Goal: Transaction & Acquisition: Purchase product/service

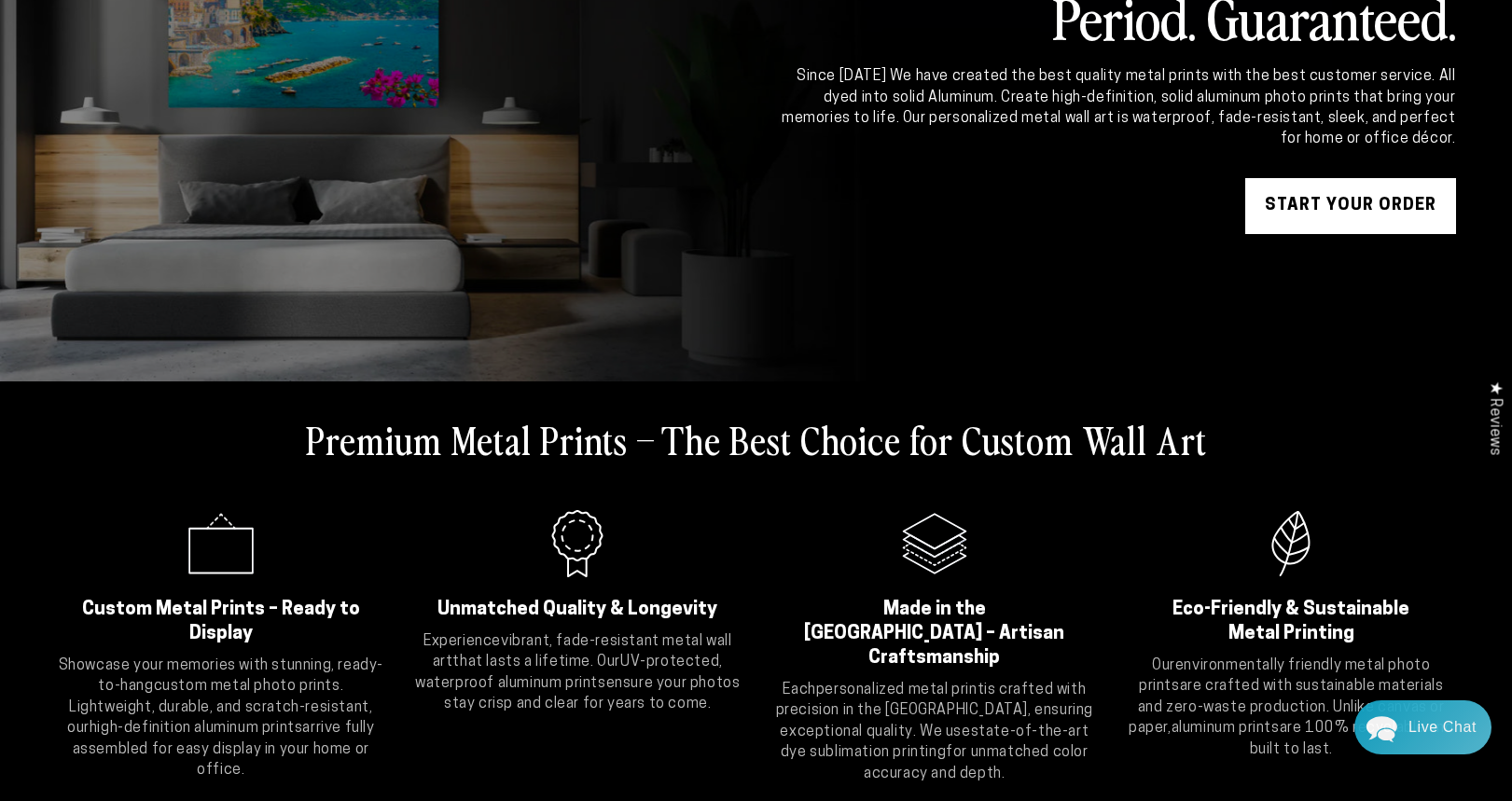
scroll to position [297, 0]
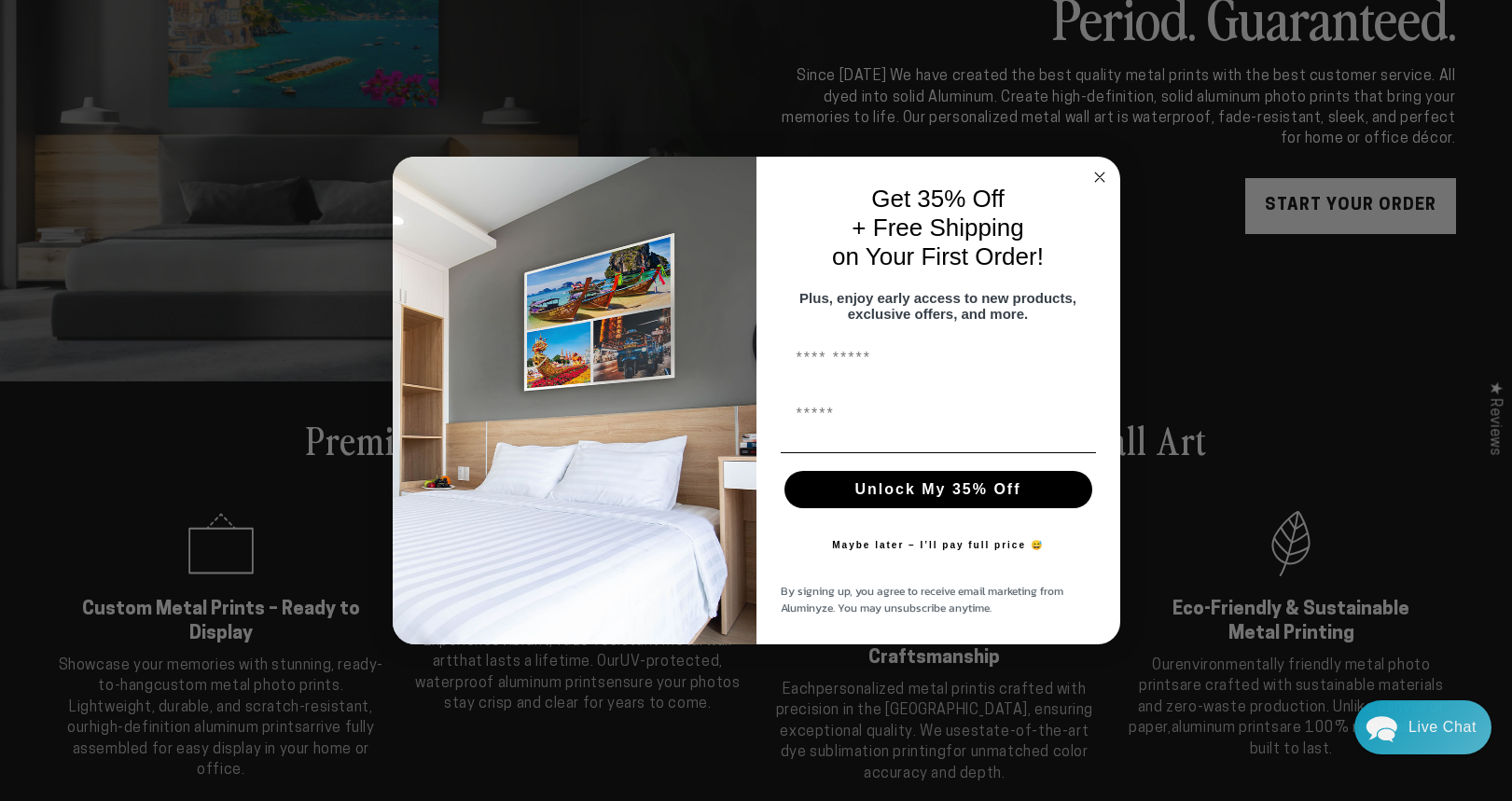
click at [1099, 167] on circle "Close dialog" at bounding box center [1099, 176] width 21 height 21
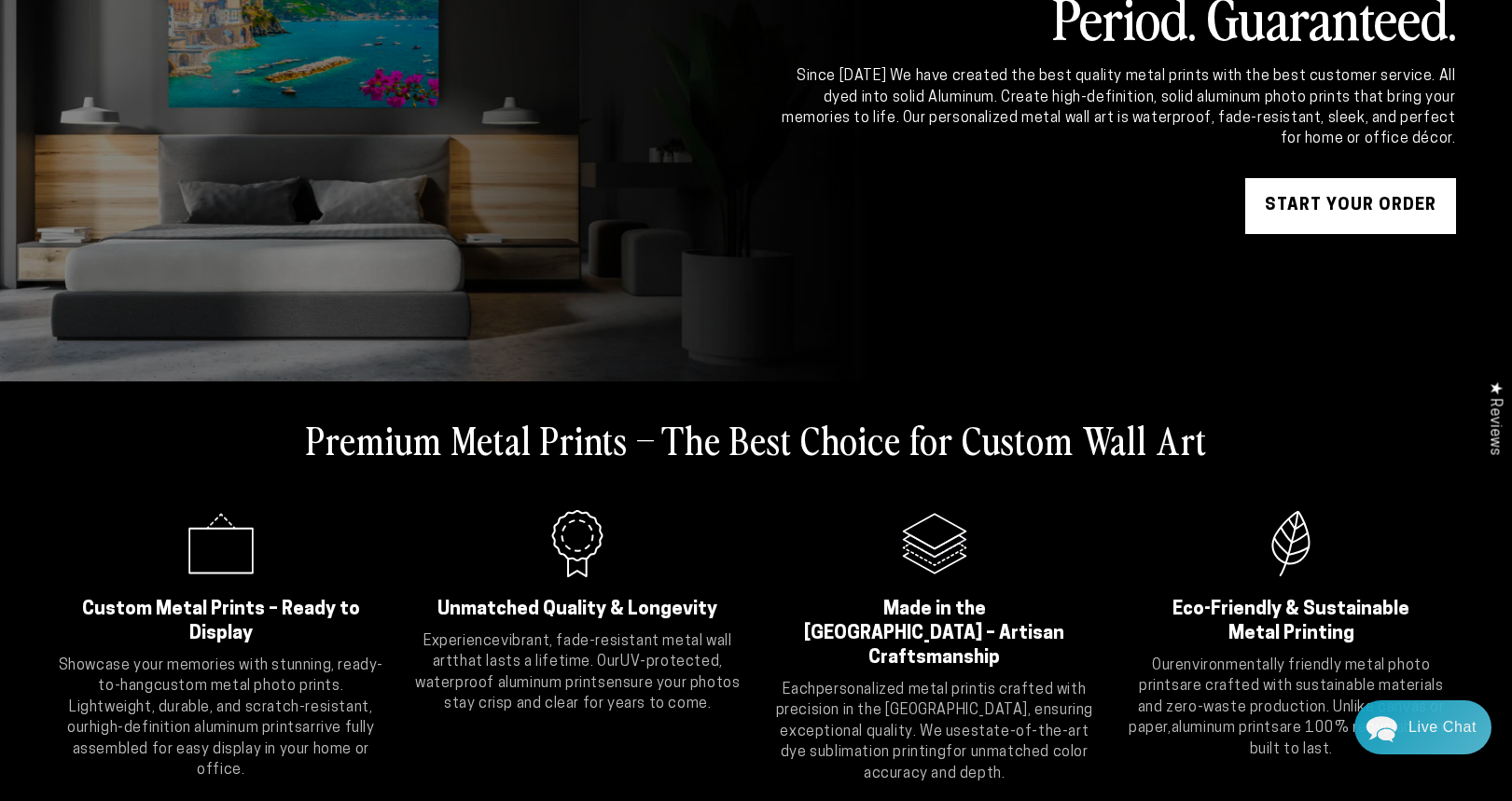
click at [1318, 197] on link "START YOUR Order" at bounding box center [1350, 206] width 211 height 56
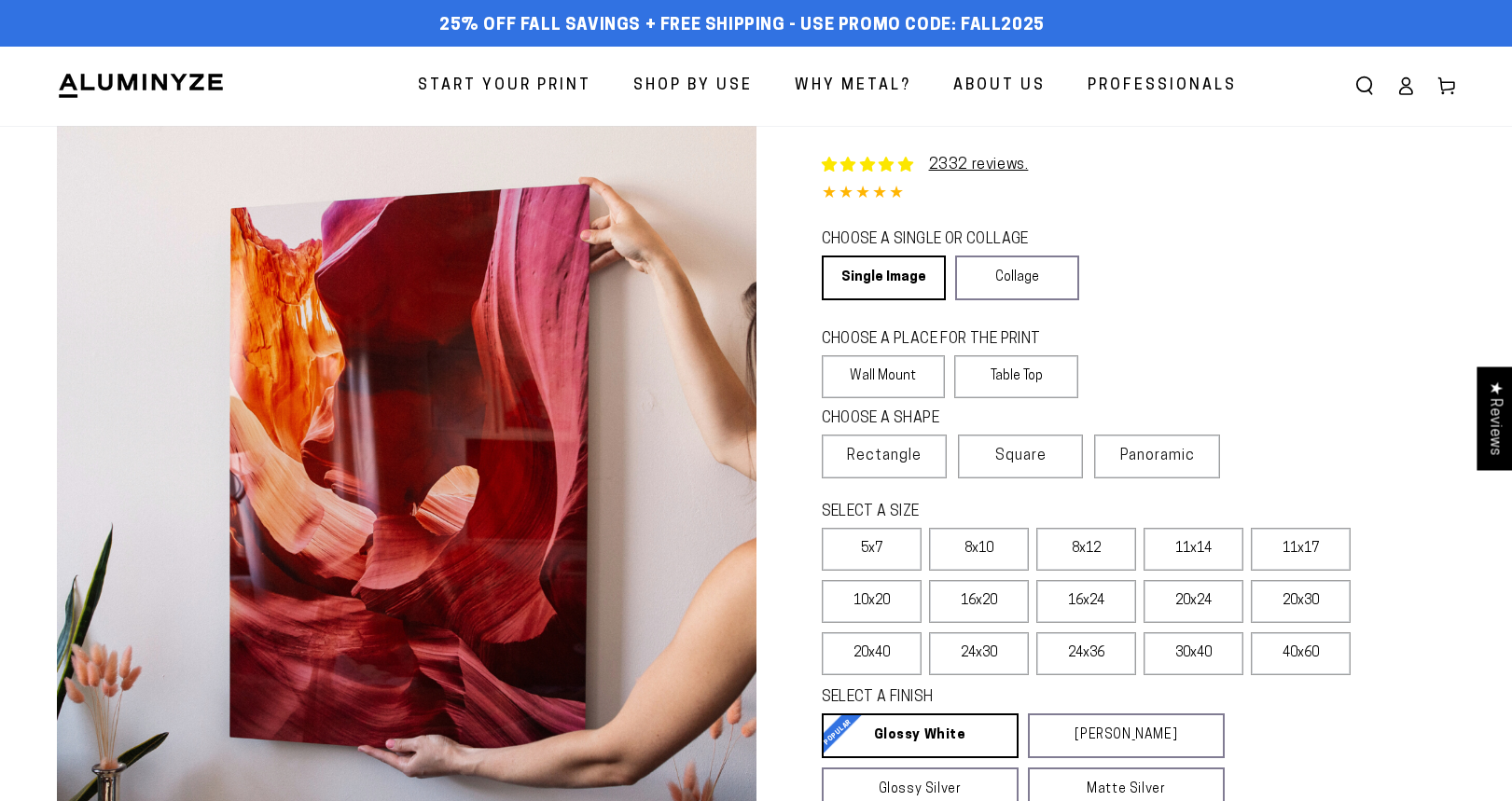
select select "**********"
click at [1138, 469] on label "Panoramic" at bounding box center [1156, 456] width 125 height 44
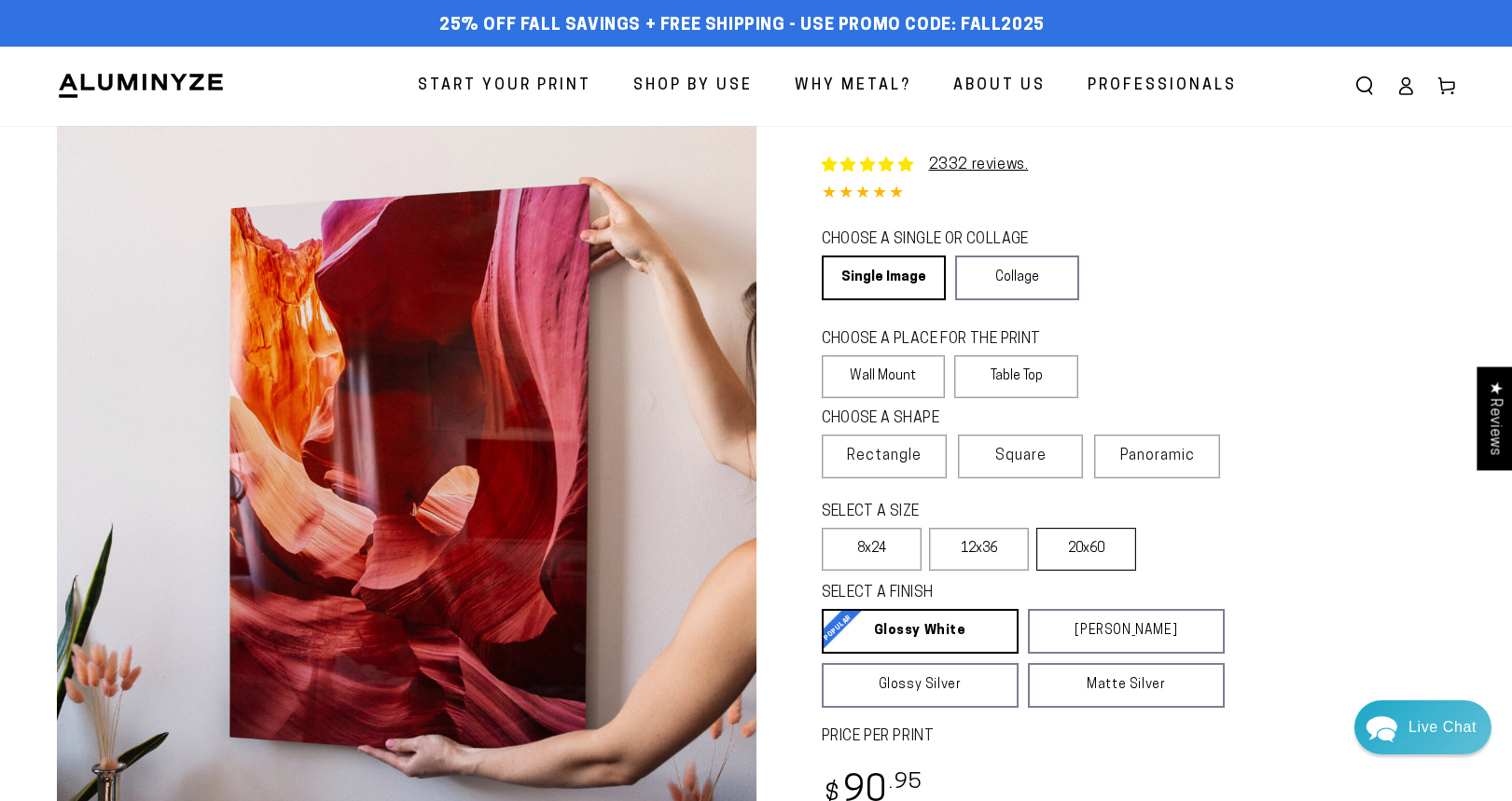
click at [1071, 561] on label "20x60" at bounding box center [1086, 549] width 100 height 43
click at [877, 440] on label "Rectangle" at bounding box center [883, 456] width 125 height 44
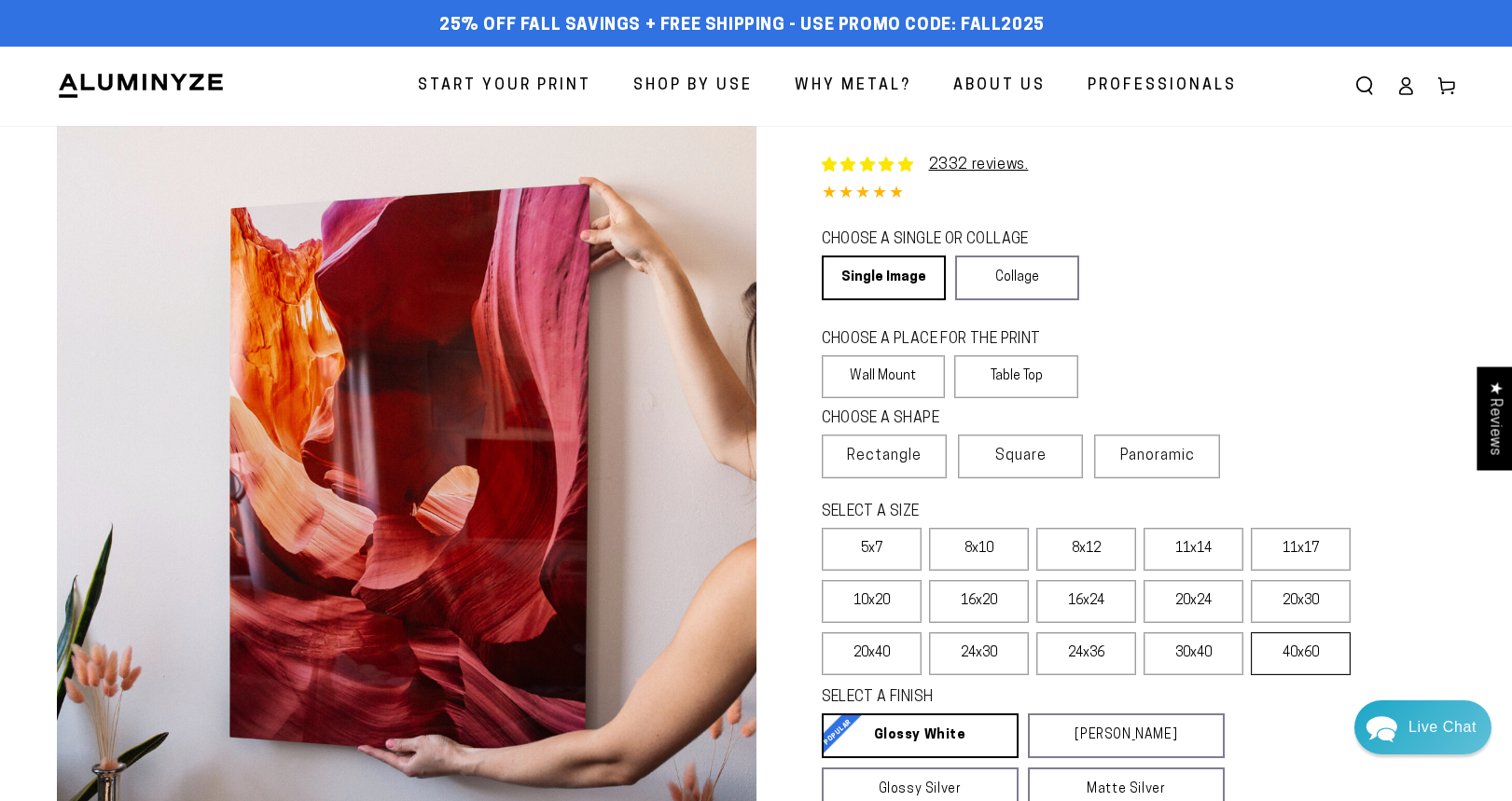
click at [1292, 664] on label "40x60" at bounding box center [1301, 654] width 100 height 43
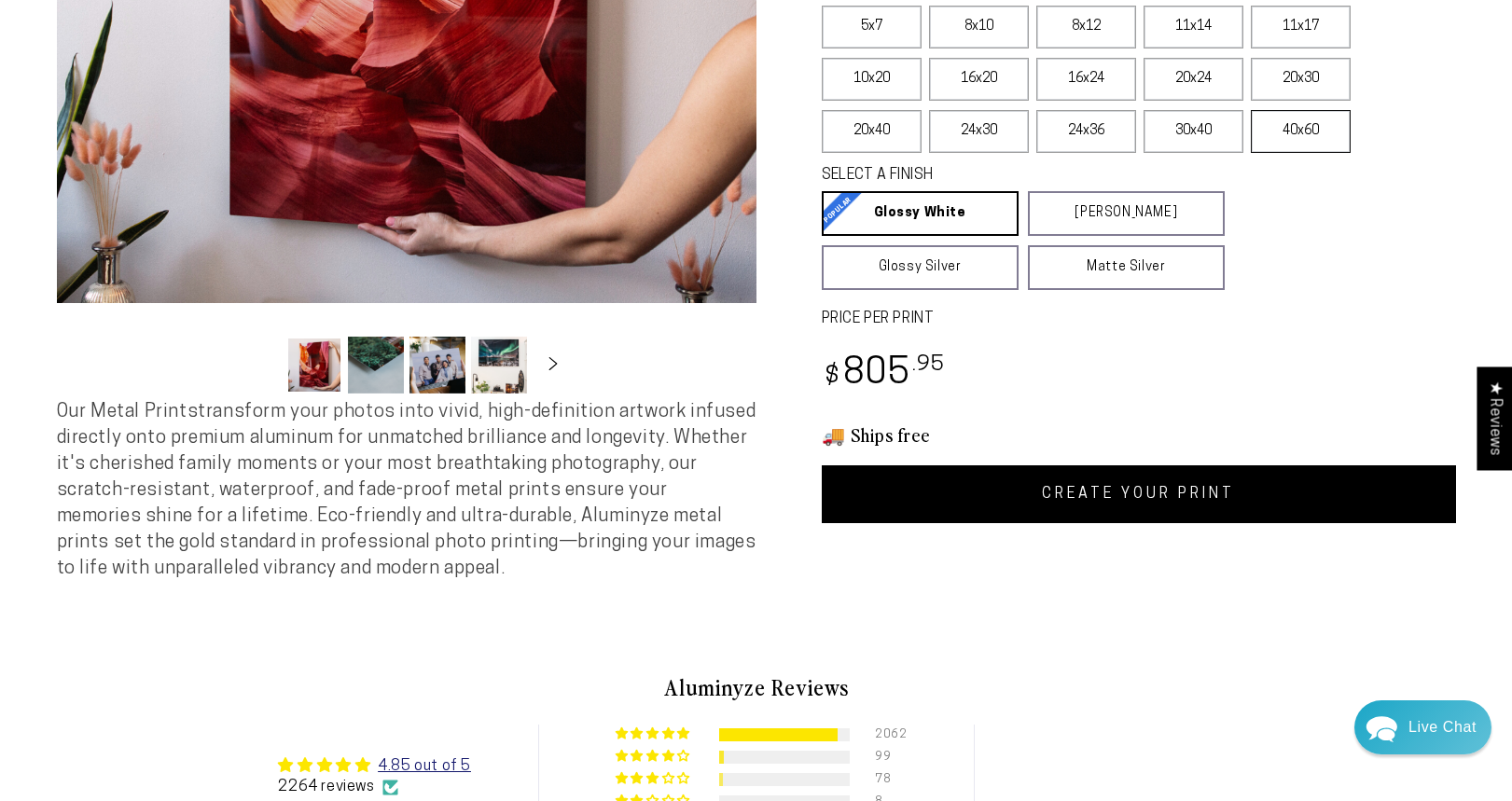
scroll to position [599, 0]
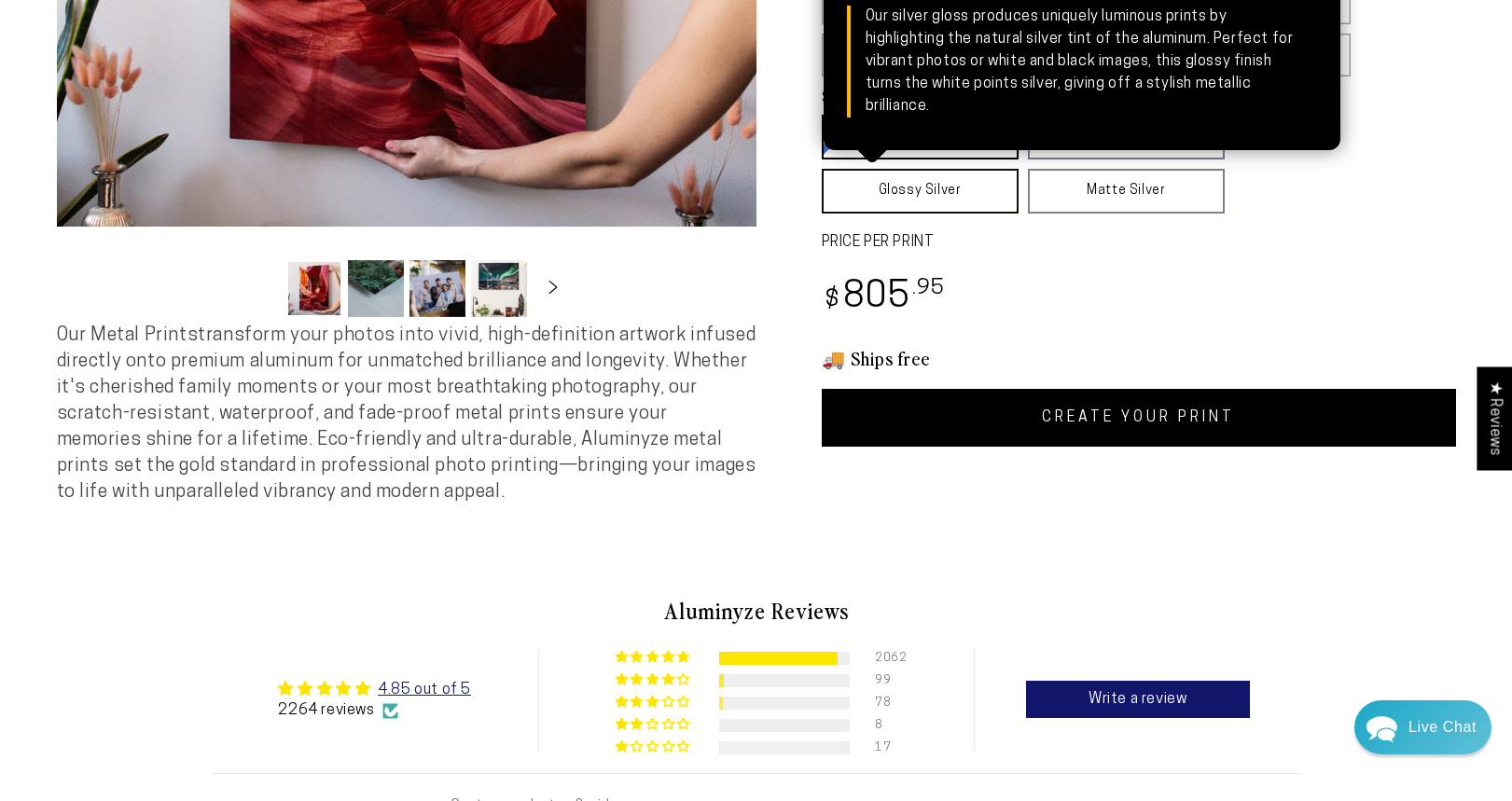
click at [943, 196] on link "Glossy Silver Glossy Silver Our silver gloss produces uniquely luminous prints …" at bounding box center [920, 190] width 197 height 45
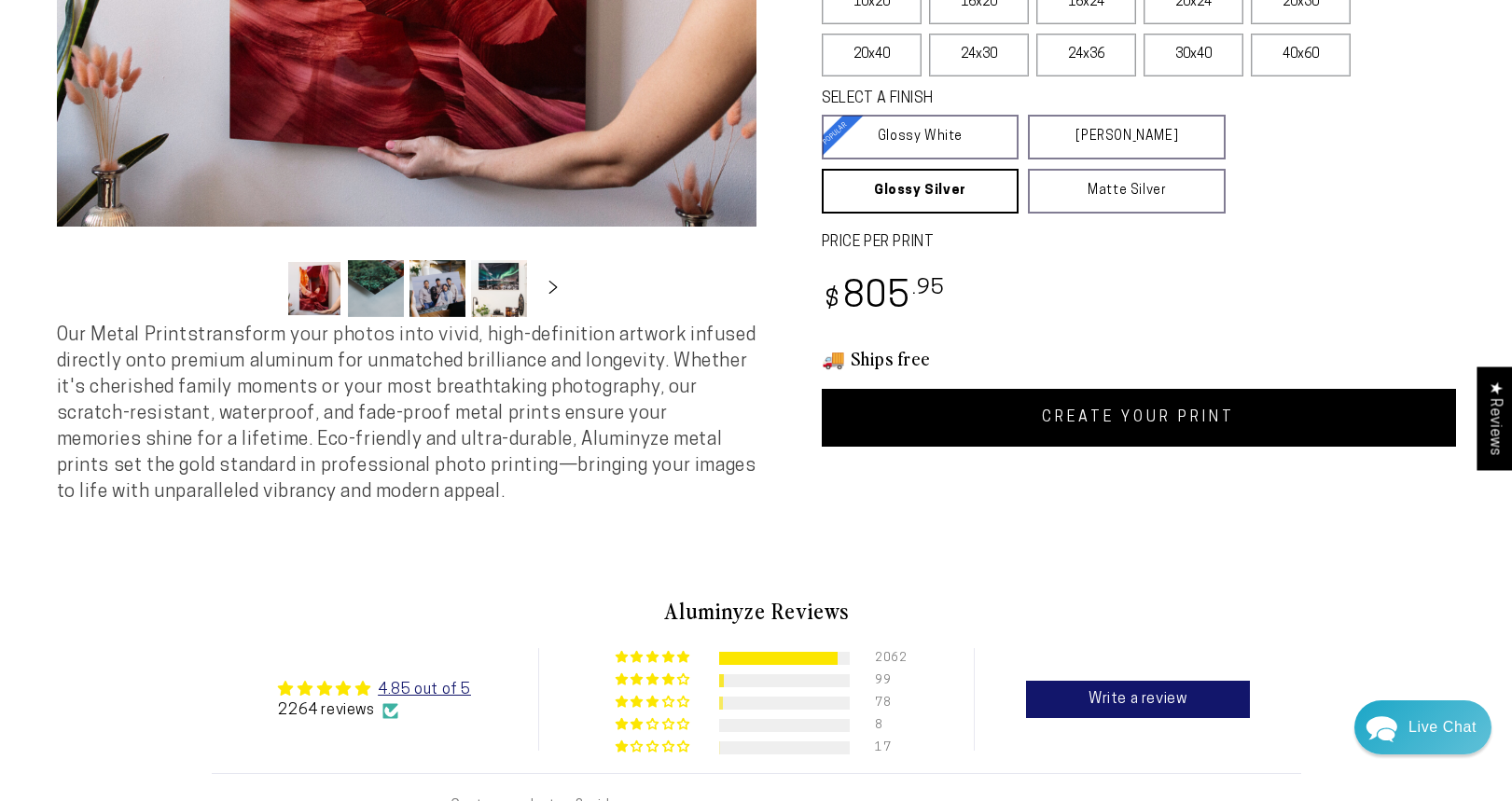
click at [1081, 429] on link "CREATE YOUR PRINT" at bounding box center [1138, 417] width 634 height 57
